Goal: Transaction & Acquisition: Book appointment/travel/reservation

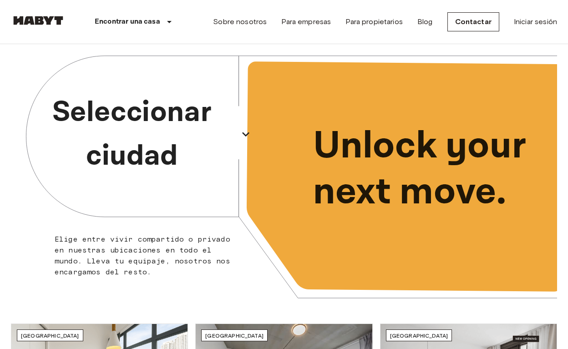
click at [179, 140] on p "Seleccionar ciudad" at bounding box center [132, 134] width 206 height 87
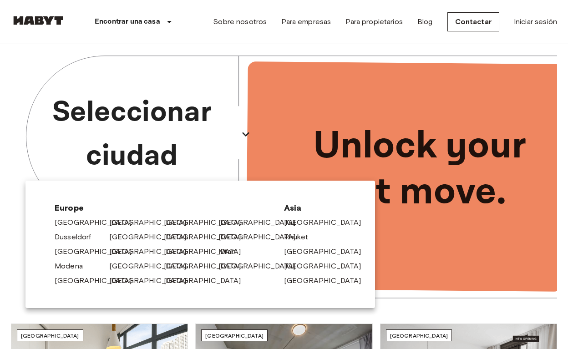
click at [19, 63] on div at bounding box center [284, 174] width 568 height 349
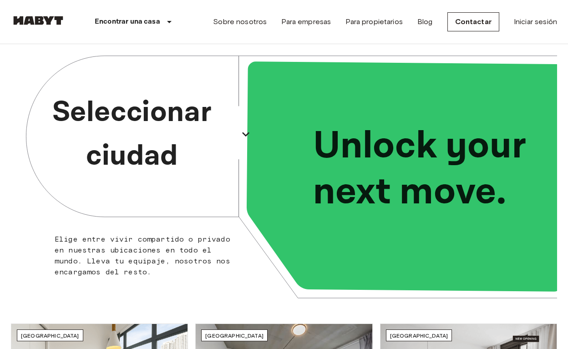
click at [159, 149] on p "Seleccionar ciudad" at bounding box center [132, 134] width 206 height 87
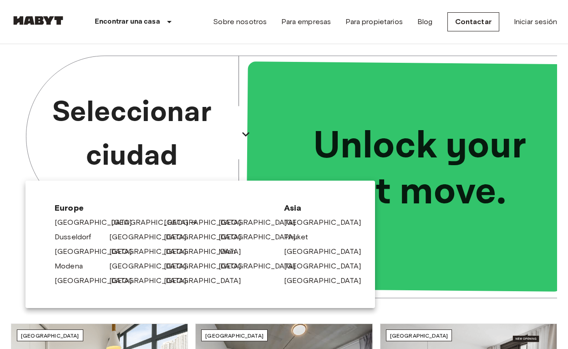
click at [123, 222] on link "[GEOGRAPHIC_DATA]" at bounding box center [154, 222] width 86 height 11
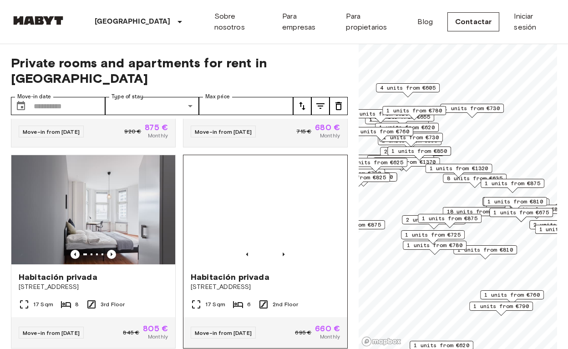
scroll to position [175, 0]
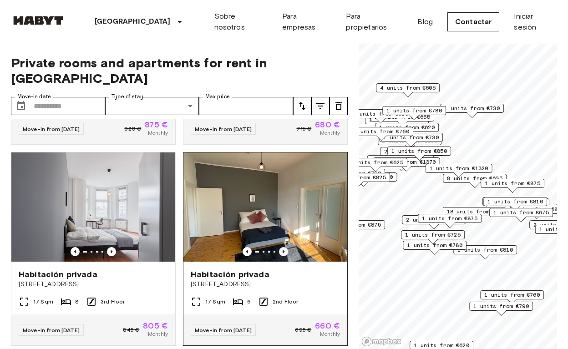
click at [283, 247] on icon "Previous image" at bounding box center [283, 251] width 9 height 9
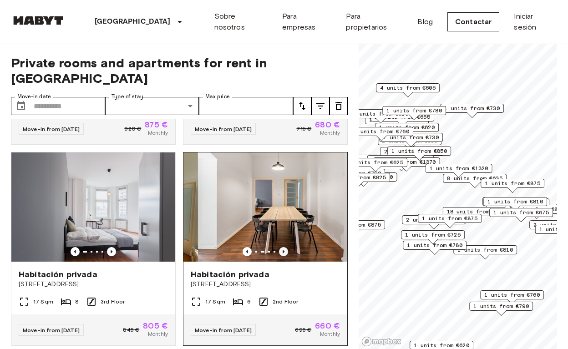
click at [283, 247] on icon "Previous image" at bounding box center [283, 251] width 9 height 9
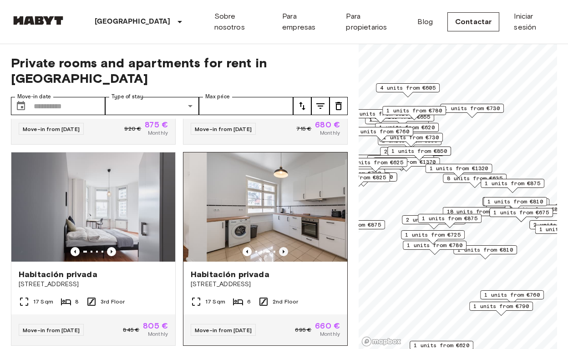
click at [283, 247] on icon "Previous image" at bounding box center [283, 251] width 9 height 9
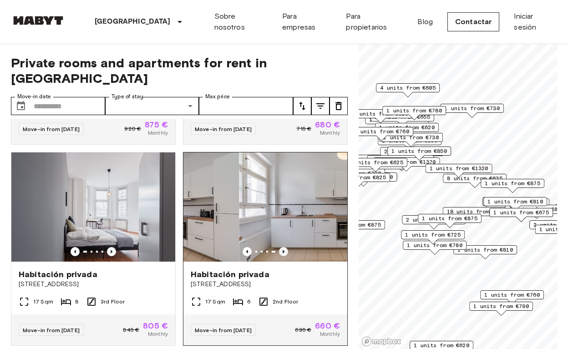
click at [283, 247] on icon "Previous image" at bounding box center [283, 251] width 9 height 9
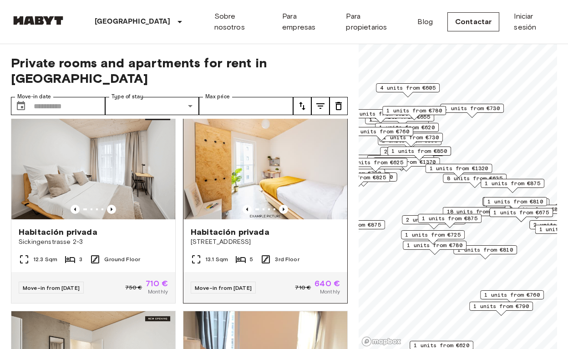
scroll to position [820, 0]
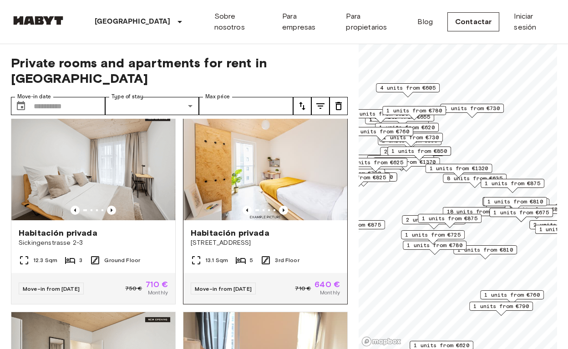
click at [284, 190] on img at bounding box center [265, 165] width 164 height 109
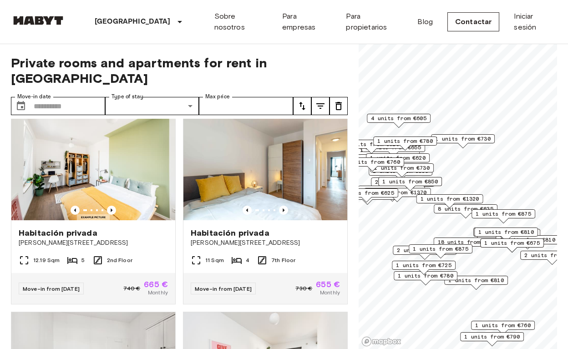
click at [490, 243] on span "1 units from €675" at bounding box center [512, 243] width 56 height 8
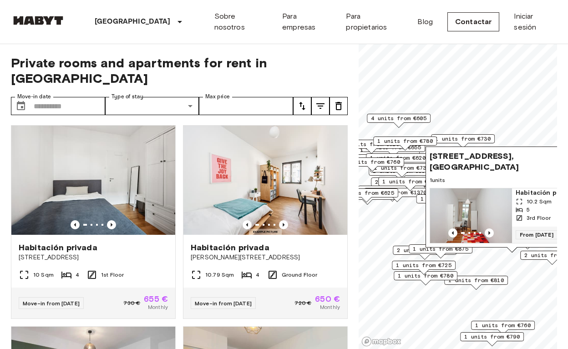
scroll to position [1008, 0]
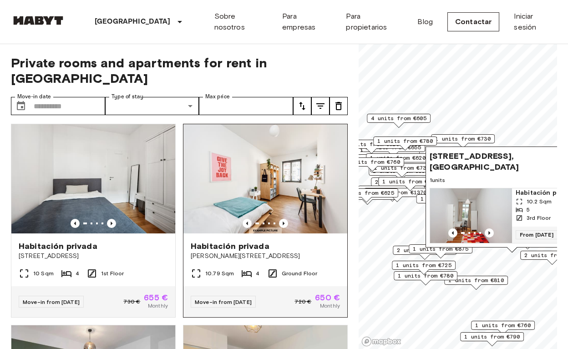
click at [238, 252] on span "Klara-Franke-Straße 24-28" at bounding box center [265, 256] width 149 height 9
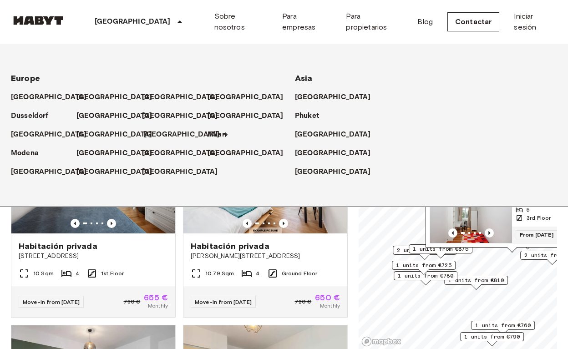
click at [149, 134] on p "[GEOGRAPHIC_DATA]" at bounding box center [182, 134] width 76 height 11
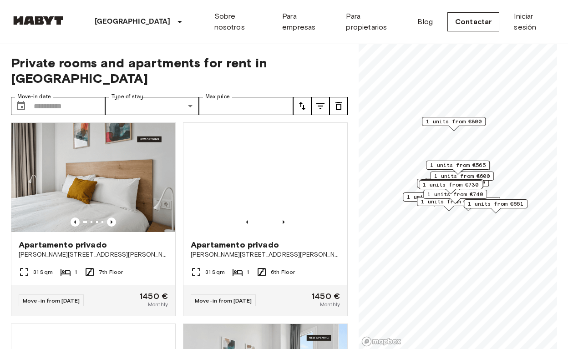
scroll to position [205, 0]
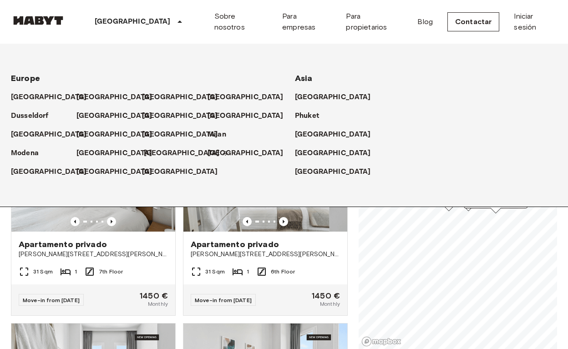
click at [152, 153] on p "[GEOGRAPHIC_DATA]" at bounding box center [182, 153] width 76 height 11
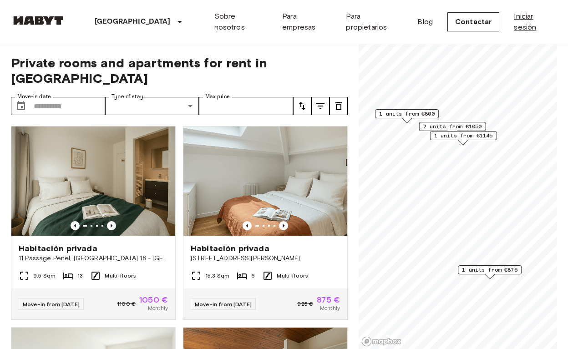
click at [535, 20] on link "Iniciar sesión" at bounding box center [535, 22] width 43 height 22
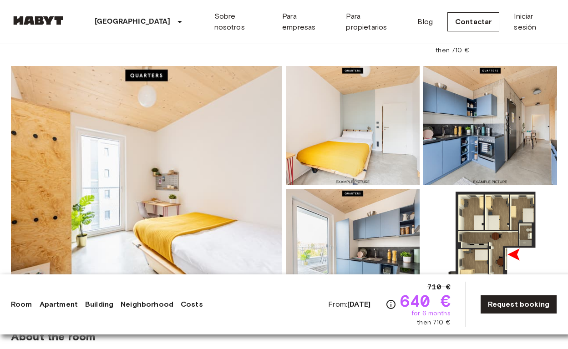
click at [131, 206] on img at bounding box center [146, 187] width 271 height 242
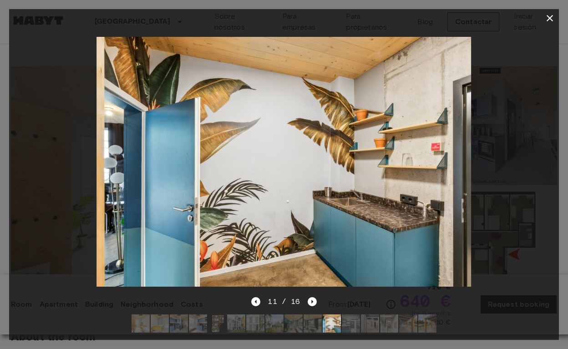
click at [551, 20] on icon "button" at bounding box center [549, 18] width 11 height 11
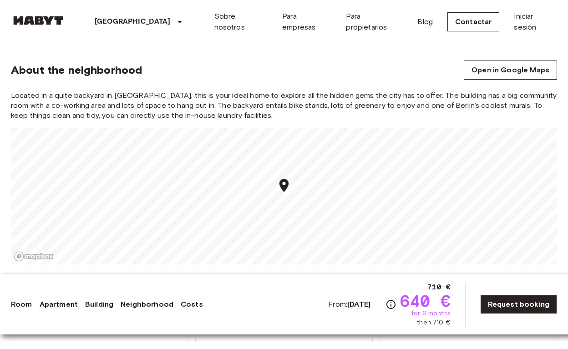
scroll to position [983, 0]
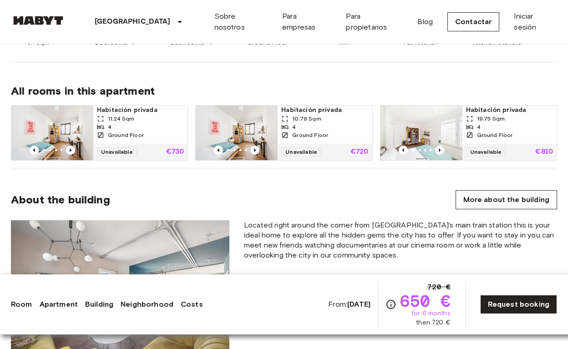
scroll to position [643, 0]
